Goal: Task Accomplishment & Management: Use online tool/utility

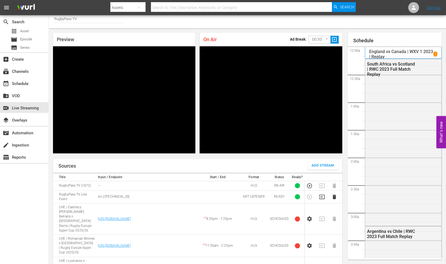
scroll to position [897, 0]
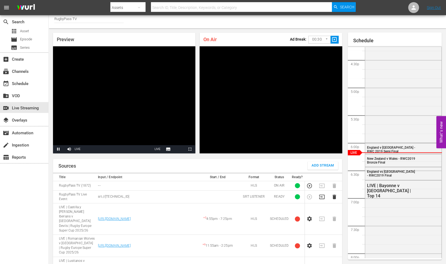
click at [95, 32] on div "Preview Video Player is loading. Pause Mute Current Time 44:08 / Duration -:-:-…" at bounding box center [124, 93] width 147 height 125
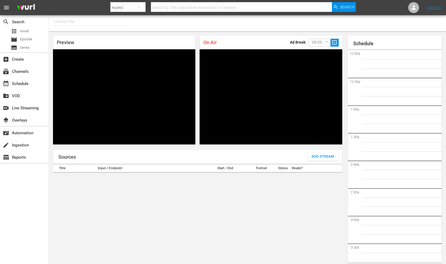
type input "RugbyPass TV (1872)"
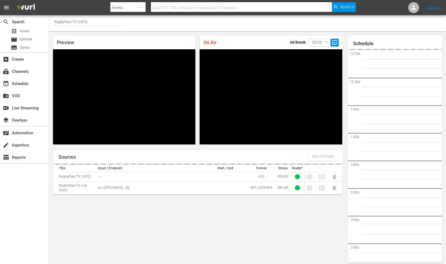
scroll to position [937, 0]
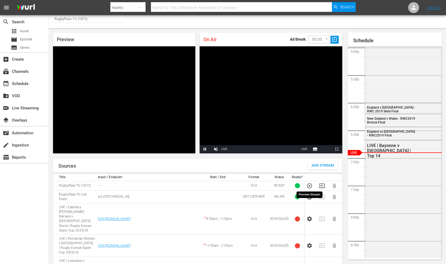
drag, startPoint x: 309, startPoint y: 185, endPoint x: 275, endPoint y: 180, distance: 34.5
click at [309, 194] on icon "button" at bounding box center [309, 197] width 6 height 6
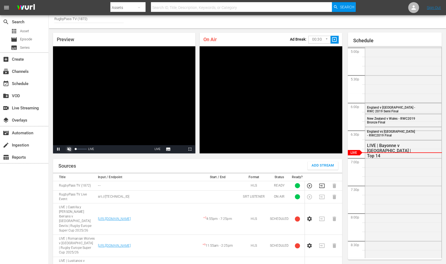
click at [69, 149] on span "Video Player" at bounding box center [69, 149] width 0 height 0
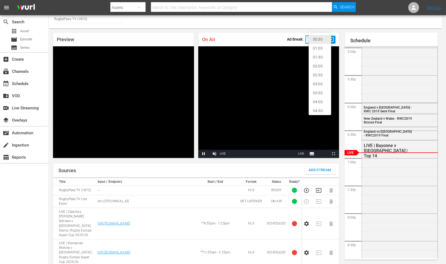
click at [319, 41] on body "menu Search By Assets Search ID, Title, Description, Keywords, or Category Sear…" at bounding box center [223, 129] width 446 height 264
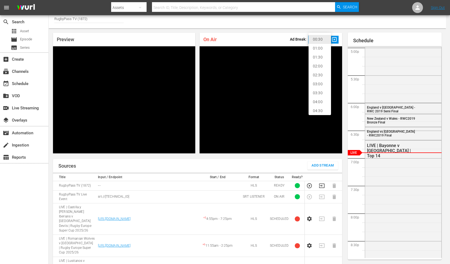
click at [319, 66] on li "02:00" at bounding box center [319, 66] width 22 height 9
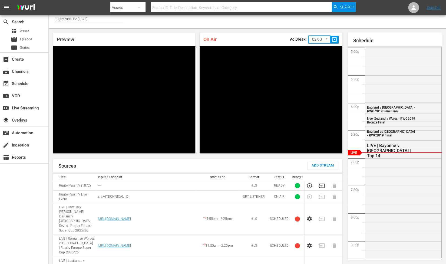
click at [336, 38] on span "slideshow_sharp" at bounding box center [334, 39] width 6 height 6
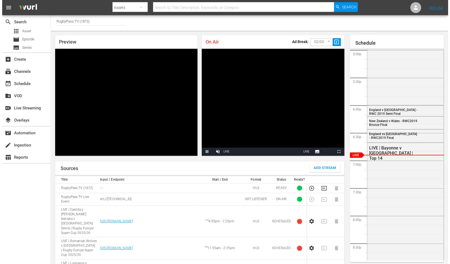
scroll to position [0, 0]
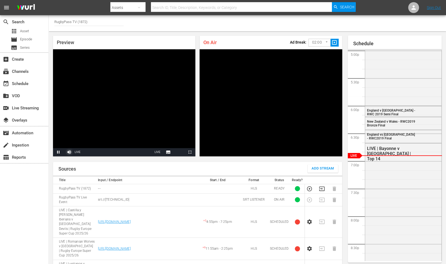
drag, startPoint x: 68, startPoint y: 141, endPoint x: 75, endPoint y: 144, distance: 7.5
click at [69, 152] on span "Video Player" at bounding box center [69, 152] width 0 height 0
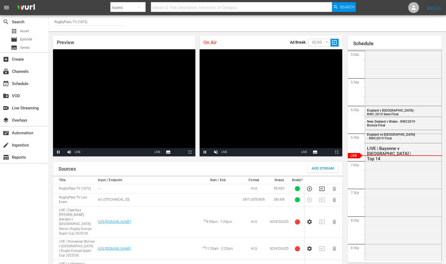
click at [321, 44] on body "menu Search By Assets Search ID, Title, Description, Keywords, or Category Sear…" at bounding box center [223, 132] width 446 height 264
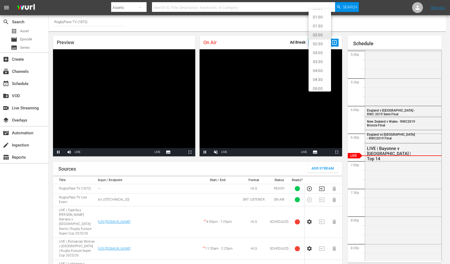
scroll to position [11, 0]
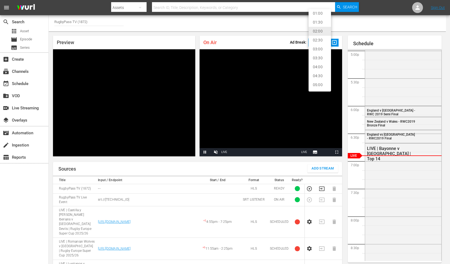
click at [318, 84] on li "05:00" at bounding box center [319, 84] width 22 height 9
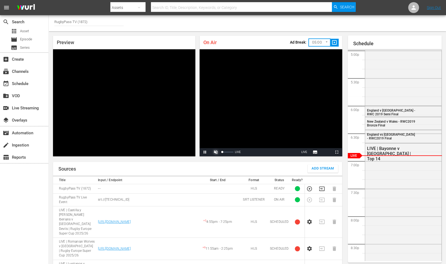
click at [216, 152] on span "Video Player" at bounding box center [216, 152] width 0 height 0
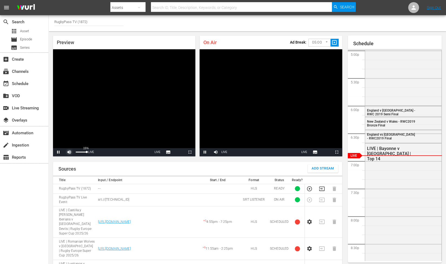
click at [69, 152] on span "Video Player" at bounding box center [69, 152] width 0 height 0
click at [335, 41] on span "slideshow_sharp" at bounding box center [334, 42] width 6 height 6
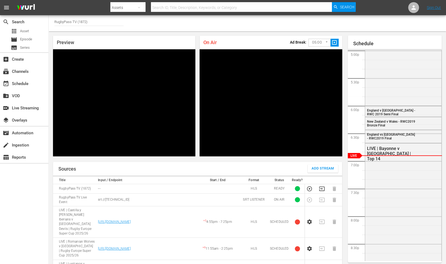
click at [333, 42] on span "slideshow_sharp" at bounding box center [334, 42] width 6 height 6
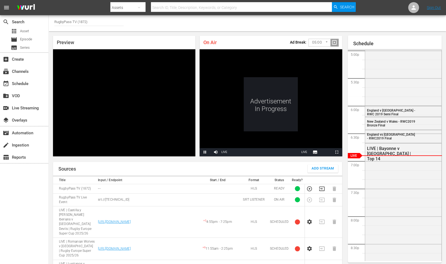
click at [318, 43] on body "menu Search By Assets Search ID, Title, Description, Keywords, or Category Sear…" at bounding box center [223, 132] width 446 height 264
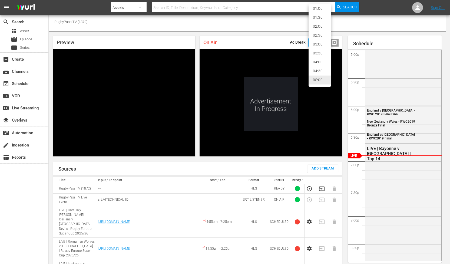
click at [317, 29] on li "02:00" at bounding box center [319, 26] width 22 height 9
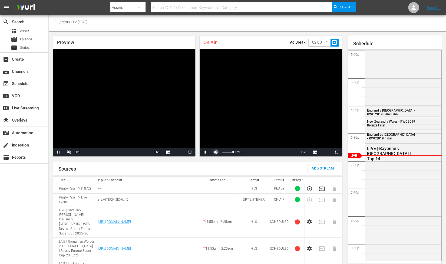
click at [216, 152] on span "Video Player" at bounding box center [216, 152] width 0 height 0
click at [69, 152] on span "Video Player" at bounding box center [69, 152] width 0 height 0
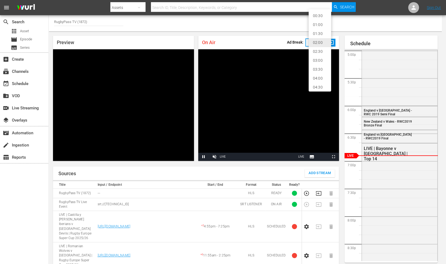
click at [324, 42] on body "menu Search By Assets Search ID, Title, Description, Keywords, or Category Sear…" at bounding box center [223, 132] width 446 height 264
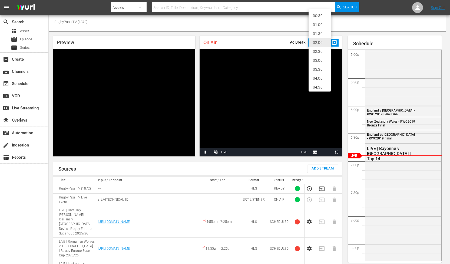
click at [318, 50] on li "02:30" at bounding box center [319, 51] width 22 height 9
type input "150"
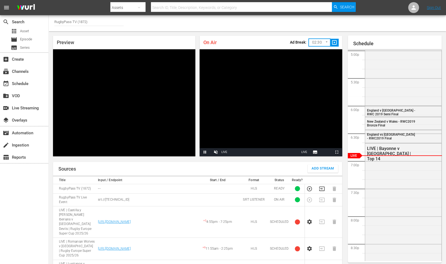
click at [253, 39] on div "On Air Ad Break: 02:30 150 ​ slideshow_sharp" at bounding box center [270, 43] width 142 height 14
click at [335, 41] on span "slideshow_sharp" at bounding box center [334, 42] width 6 height 6
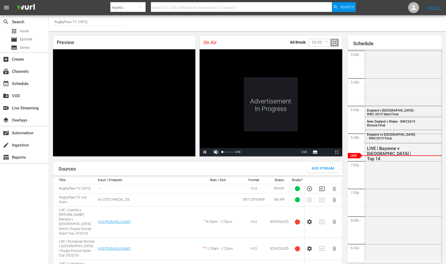
click at [216, 152] on span "Video Player" at bounding box center [216, 152] width 0 height 0
click at [324, 185] on icon "button" at bounding box center [322, 188] width 6 height 6
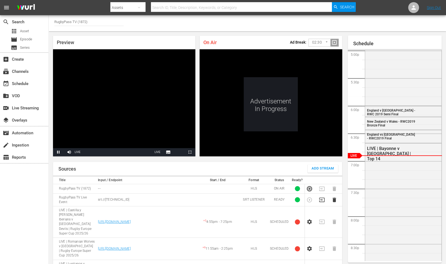
click at [306, 185] on icon "button" at bounding box center [309, 188] width 6 height 6
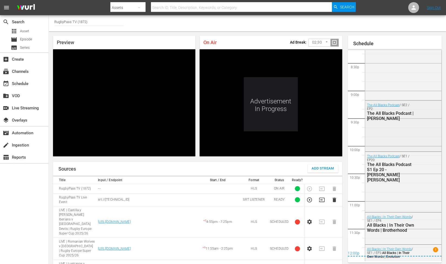
scroll to position [1125, 0]
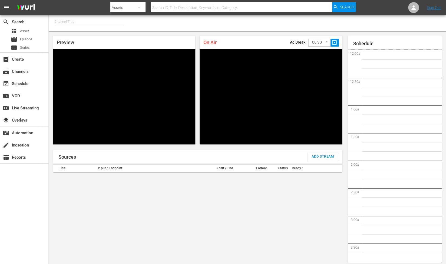
type input "RugbyPass TV (1872)"
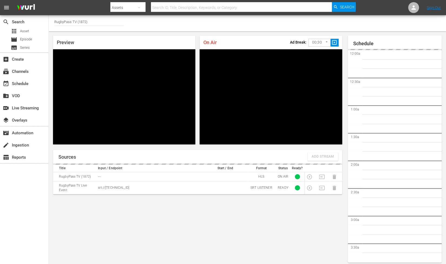
scroll to position [3, 0]
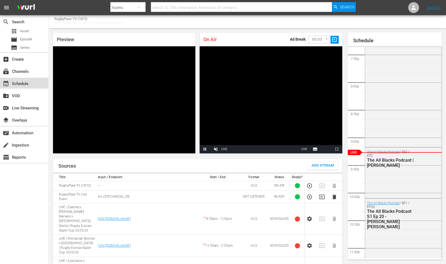
click at [17, 83] on div "event_available Schedule" at bounding box center [15, 82] width 30 height 5
